Goal: Find specific page/section: Find specific page/section

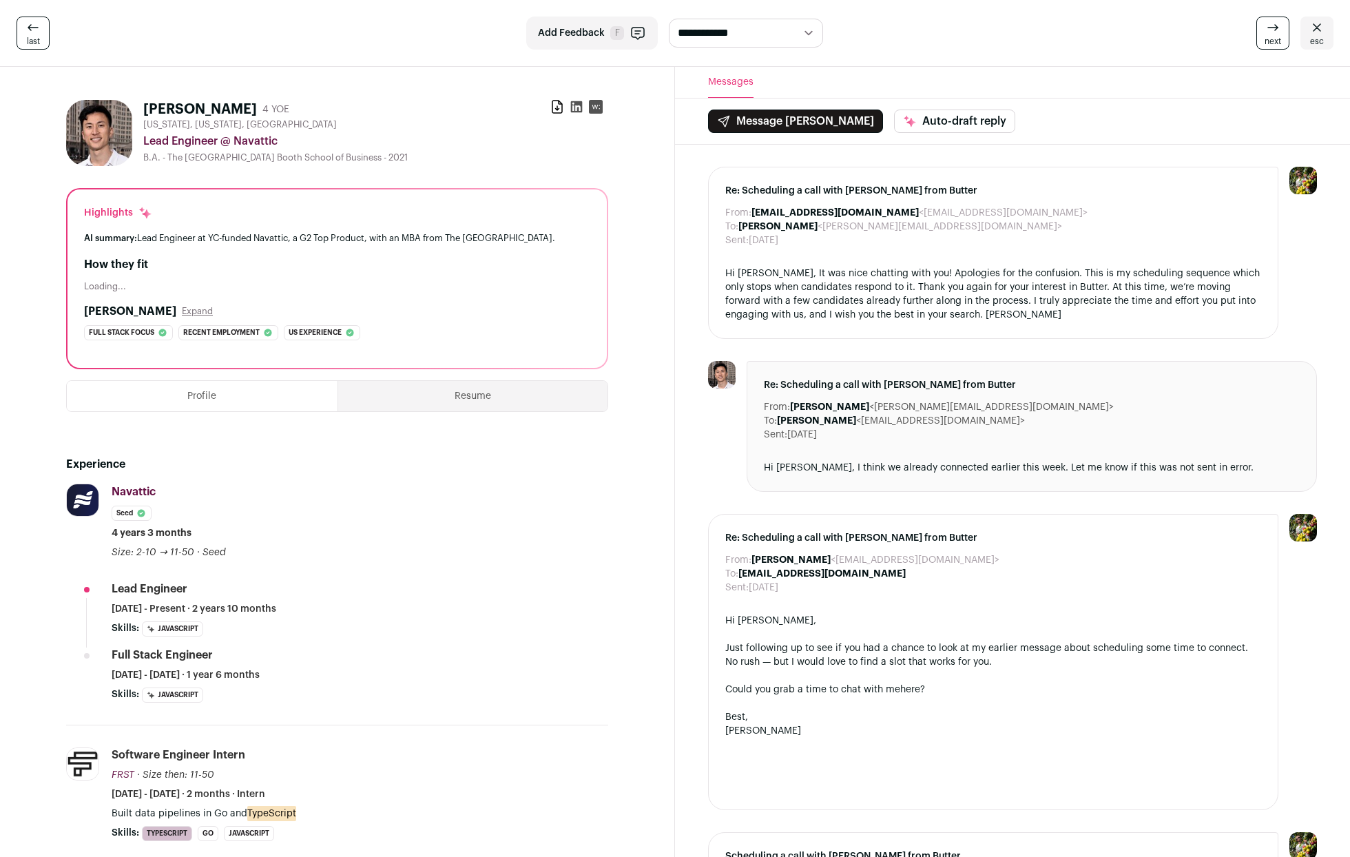
click at [32, 17] on link "last" at bounding box center [33, 33] width 33 height 33
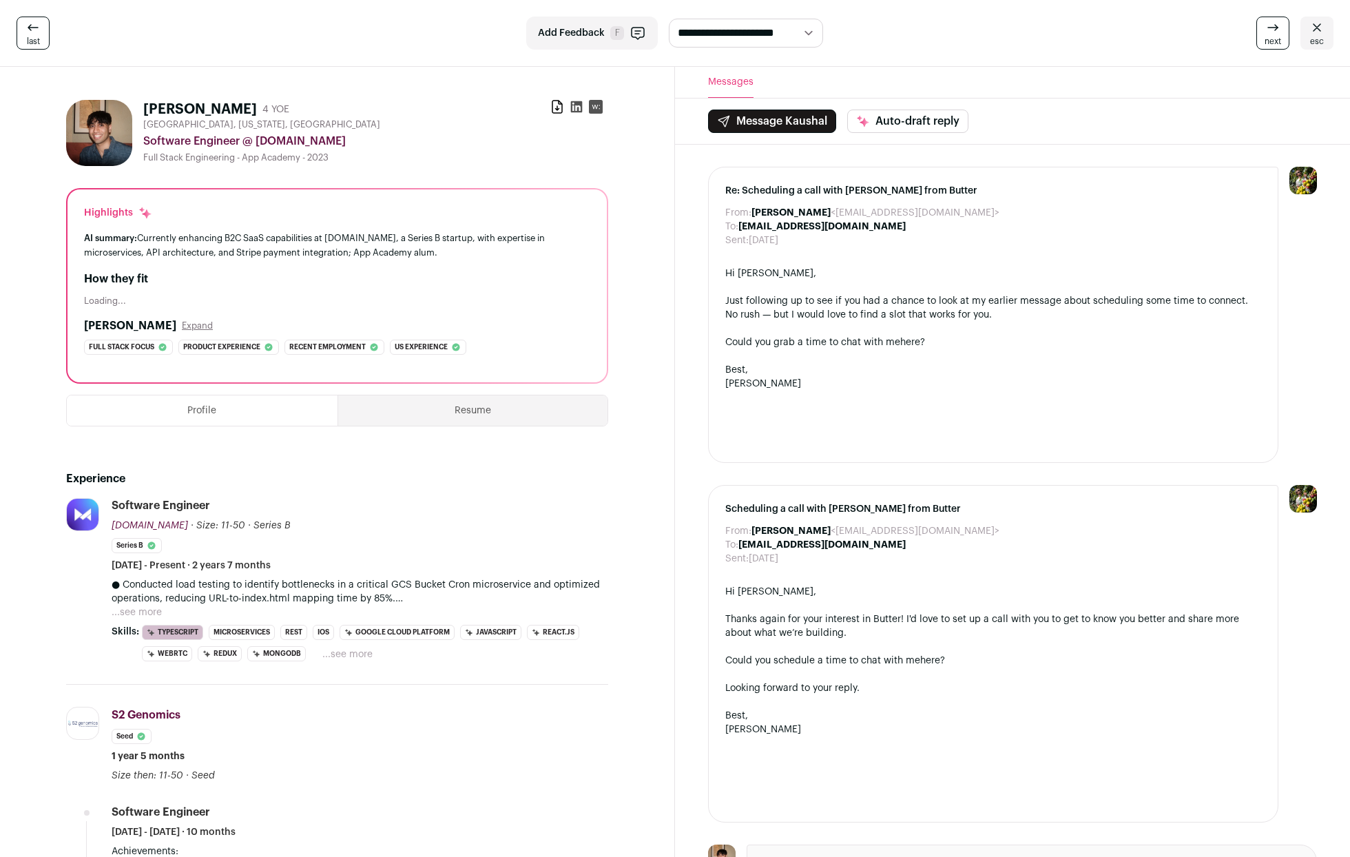
click at [1316, 28] on icon at bounding box center [1317, 27] width 8 height 8
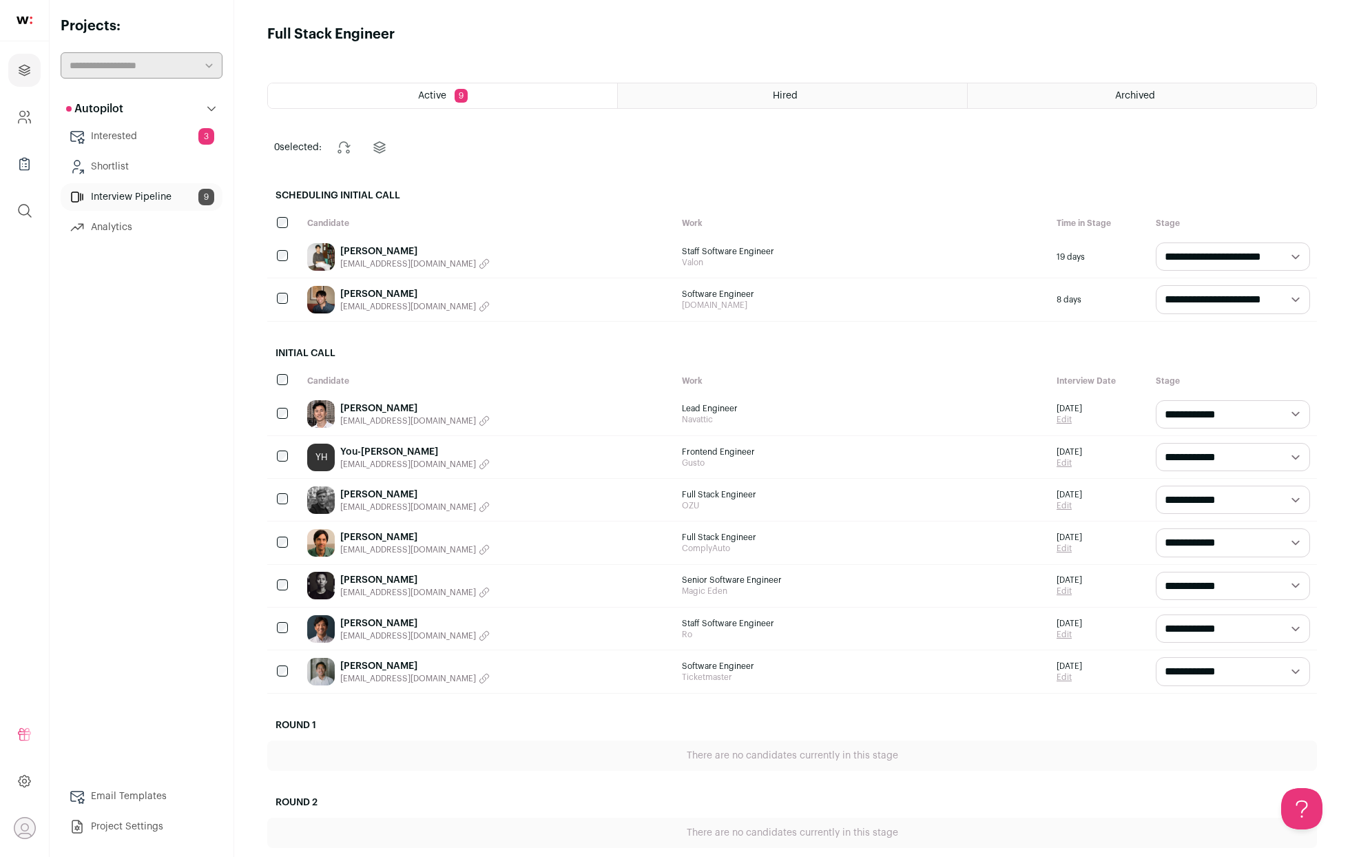
click at [394, 578] on link "[PERSON_NAME]" at bounding box center [414, 580] width 149 height 14
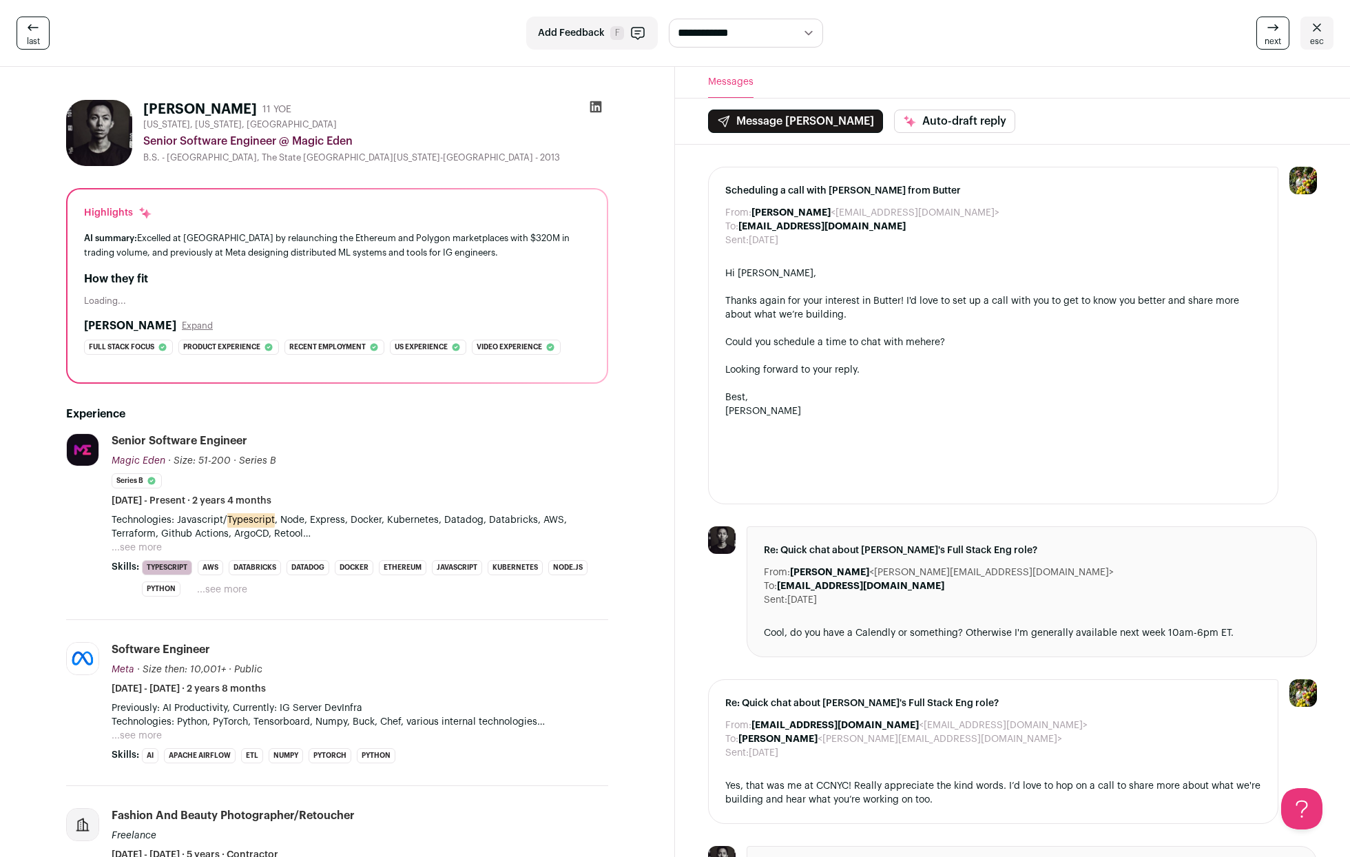
click at [36, 38] on span "last" at bounding box center [33, 41] width 13 height 11
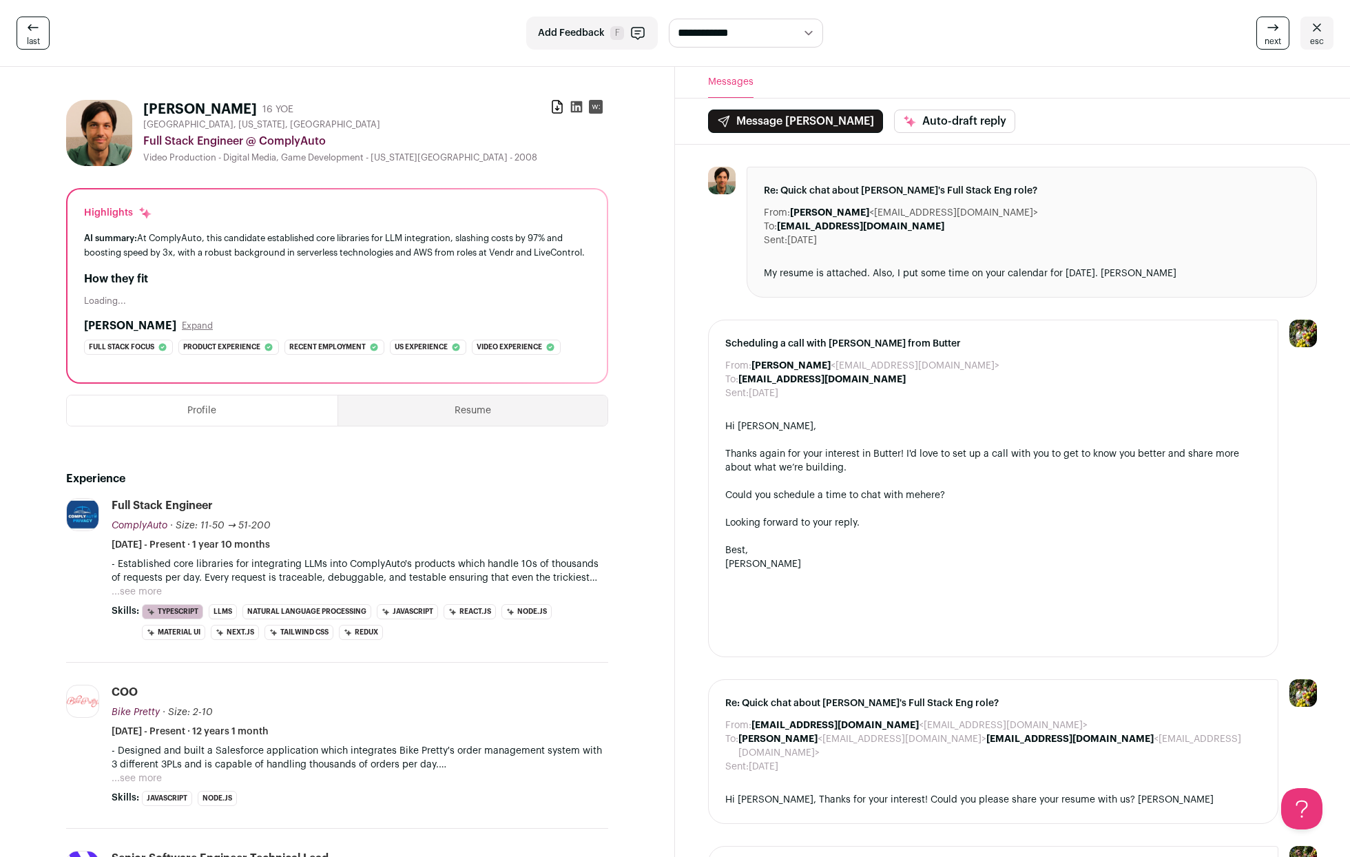
click at [1321, 33] on icon at bounding box center [1317, 27] width 17 height 17
